Goal: Task Accomplishment & Management: Manage account settings

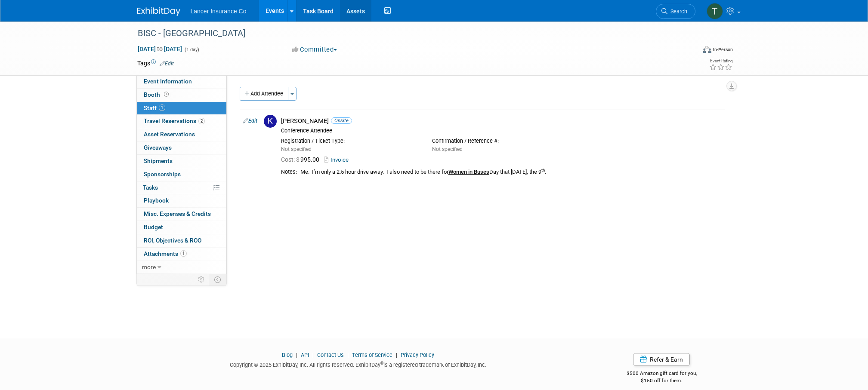
click at [358, 9] on link "Assets" at bounding box center [355, 11] width 31 height 22
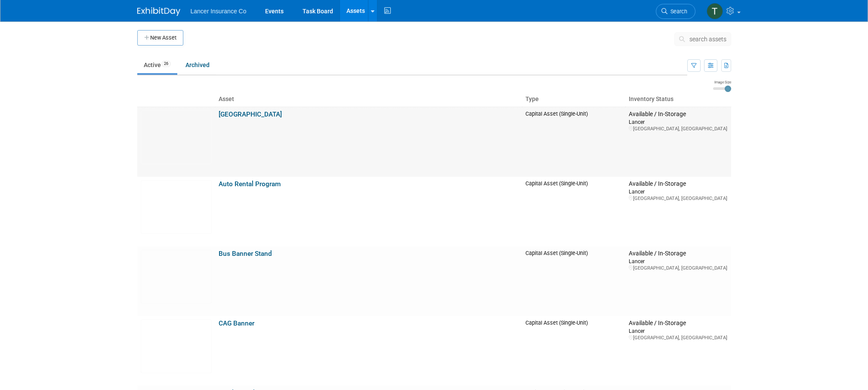
click at [227, 109] on td "[GEOGRAPHIC_DATA]" at bounding box center [368, 142] width 307 height 70
click at [227, 113] on link "[GEOGRAPHIC_DATA]" at bounding box center [250, 115] width 63 height 8
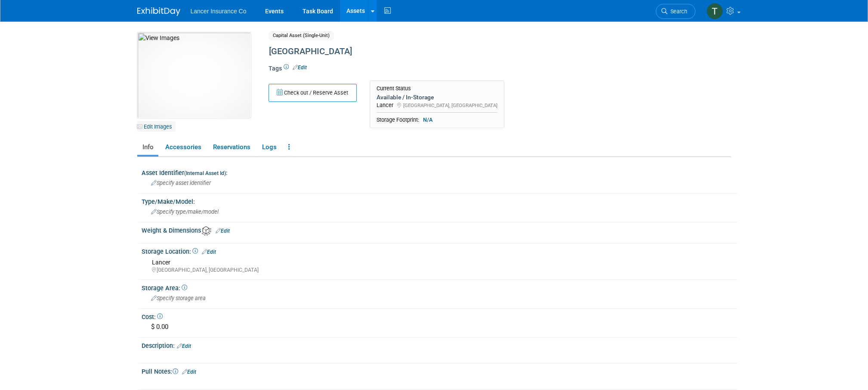
click at [170, 125] on link "Edit Images" at bounding box center [156, 126] width 38 height 11
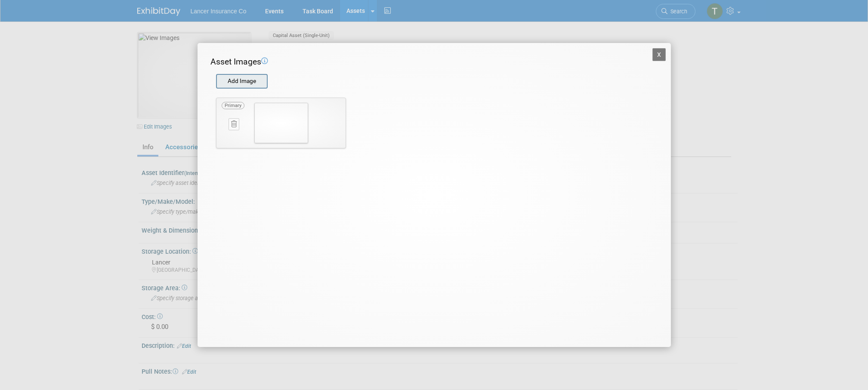
click at [235, 85] on input "file" at bounding box center [215, 81] width 102 height 13
click at [244, 79] on input "file" at bounding box center [215, 81] width 102 height 13
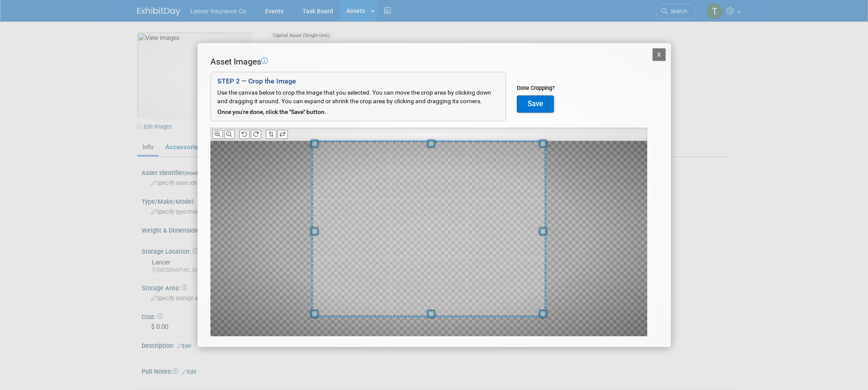
click at [428, 132] on div "Asset Images Add Image STEP 2 — Crop the Image Use the canvas below to crop the…" at bounding box center [434, 210] width 448 height 308
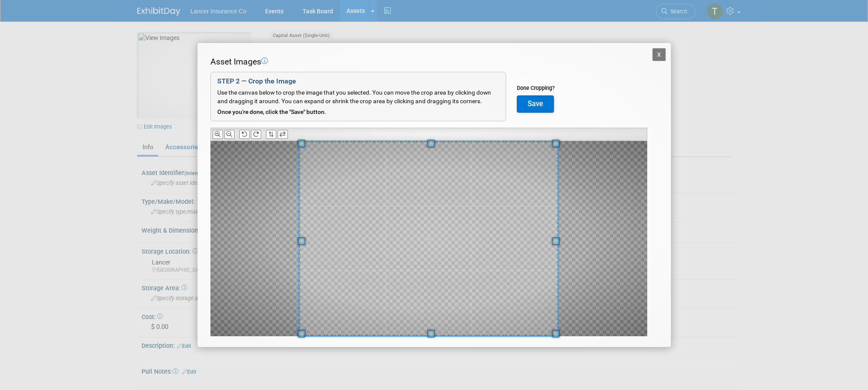
click at [421, 359] on div "X Asset Images Add Image STEP 2 — Crop the Image Use the canvas below to crop t…" at bounding box center [434, 195] width 868 height 390
click at [540, 99] on button "Save" at bounding box center [535, 104] width 37 height 17
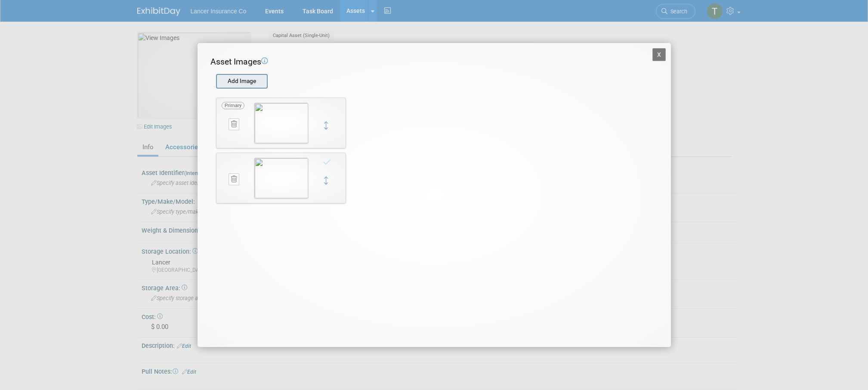
click at [254, 83] on input "file" at bounding box center [215, 81] width 102 height 13
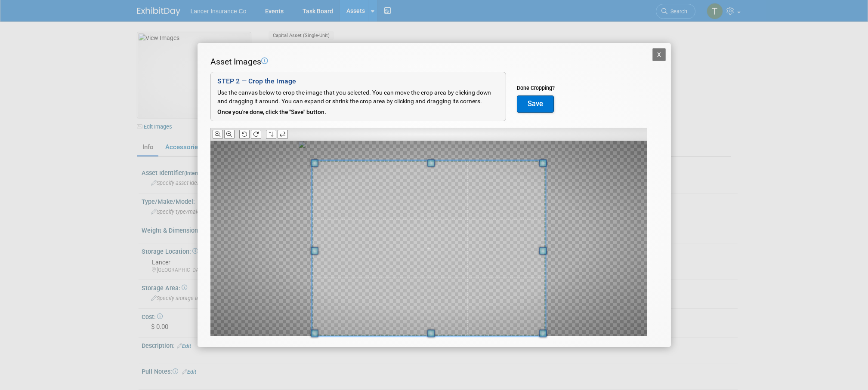
click at [429, 352] on div "X Asset Images Add Image STEP 2 — Crop the Image Use the canvas below to crop t…" at bounding box center [434, 195] width 868 height 390
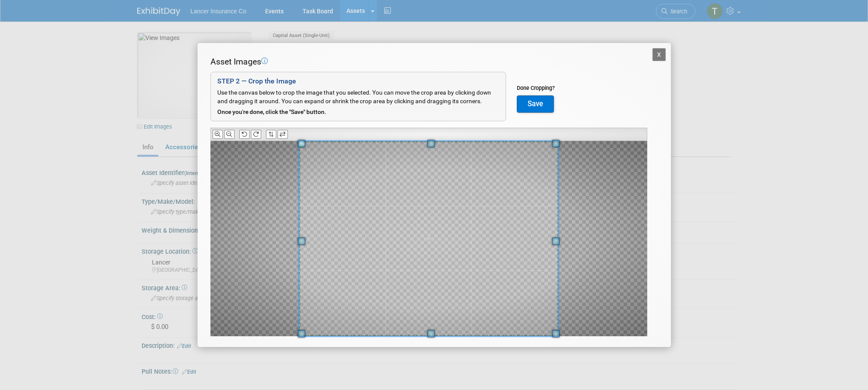
click at [433, 130] on div "Asset Images Add Image STEP 2 — Crop the Image Use the canvas below to crop the…" at bounding box center [434, 210] width 448 height 308
click at [540, 105] on button "Save" at bounding box center [535, 104] width 37 height 17
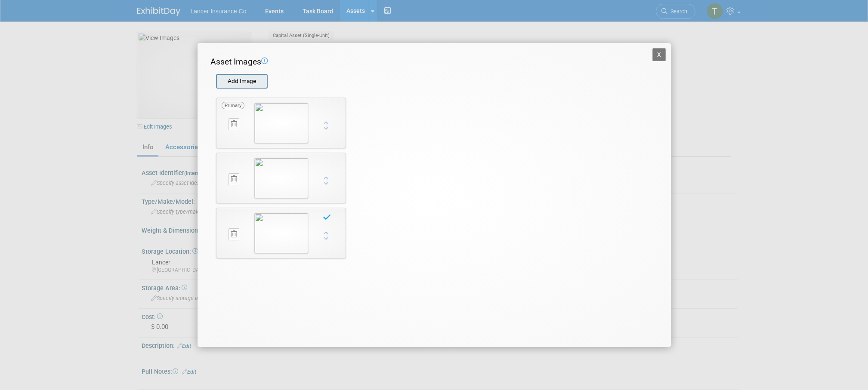
click at [239, 82] on input "file" at bounding box center [215, 81] width 102 height 13
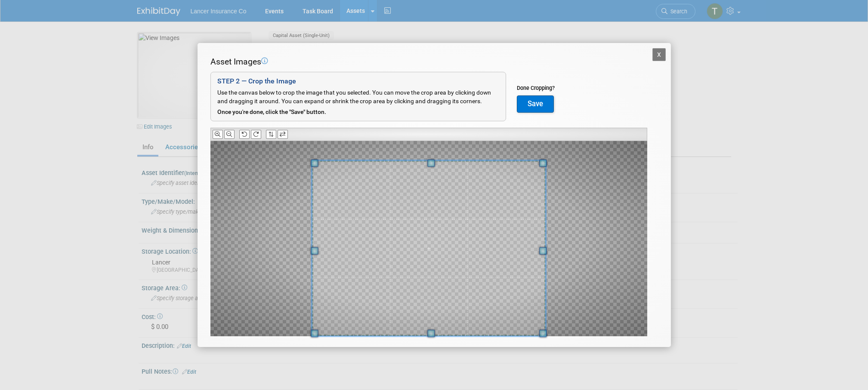
click at [429, 347] on div "Asset Images Add Image STEP 2 — Crop the Image Use the canvas below to crop the…" at bounding box center [434, 210] width 448 height 308
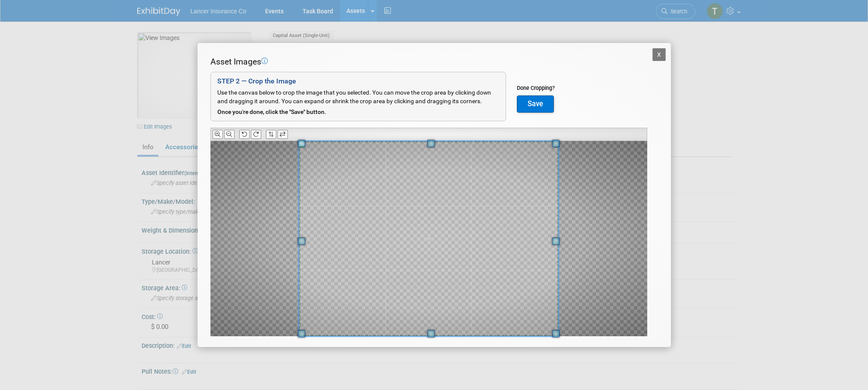
click at [435, 135] on div "Asset Images Add Image STEP 2 — Crop the Image Use the canvas below to crop the…" at bounding box center [434, 210] width 448 height 308
click at [544, 99] on button "Save" at bounding box center [535, 104] width 37 height 17
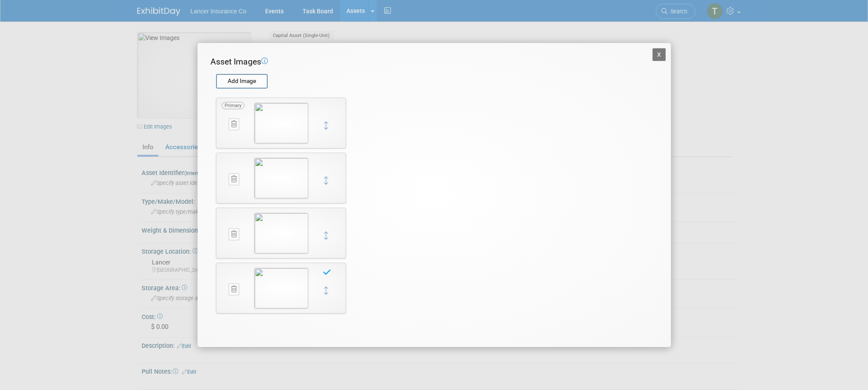
click at [666, 54] on div "X Asset Images Add Image STEP 2 — Crop the Image Use the canvas below to crop t…" at bounding box center [434, 195] width 473 height 304
click at [654, 56] on button "X" at bounding box center [660, 54] width 14 height 13
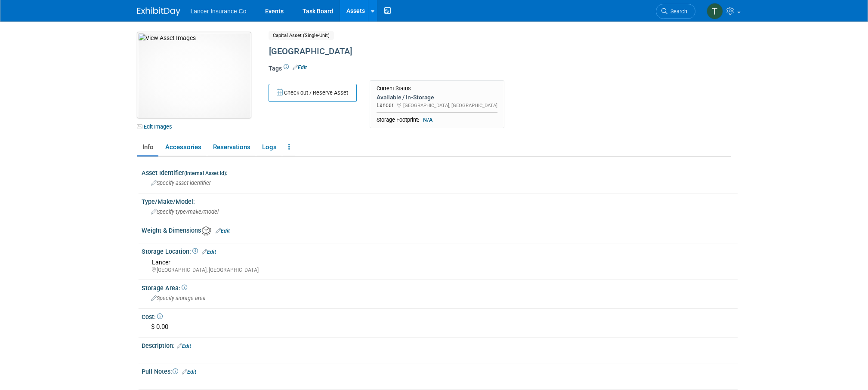
click at [198, 79] on img at bounding box center [194, 75] width 114 height 86
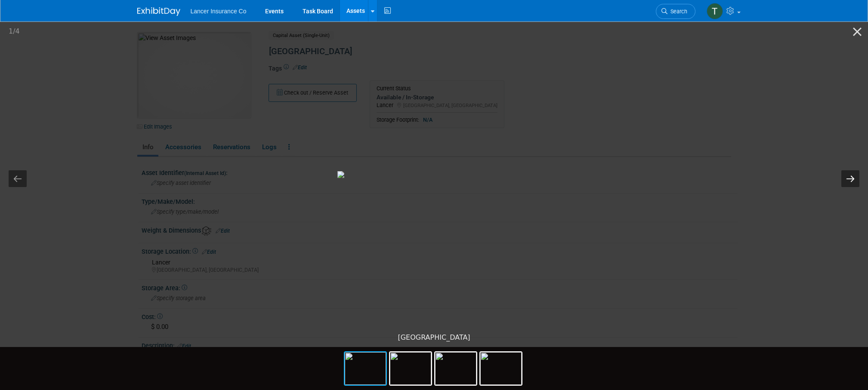
click at [850, 175] on button "Next slide" at bounding box center [851, 178] width 18 height 17
click at [855, 26] on button "Close gallery" at bounding box center [858, 32] width 22 height 20
